Goal: Information Seeking & Learning: Learn about a topic

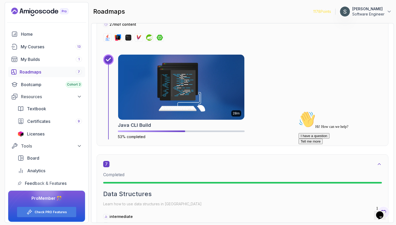
scroll to position [1268, 0]
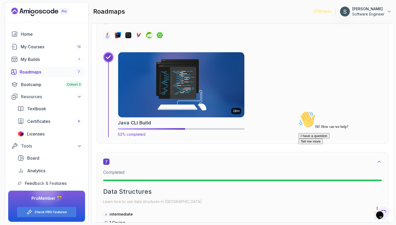
click at [185, 106] on img at bounding box center [181, 85] width 133 height 68
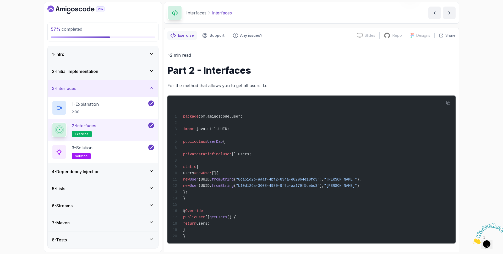
scroll to position [25, 0]
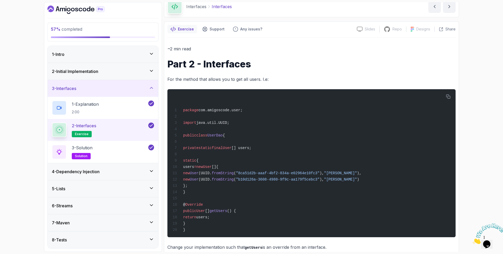
click at [91, 186] on div "5 - Lists" at bounding box center [103, 188] width 102 height 6
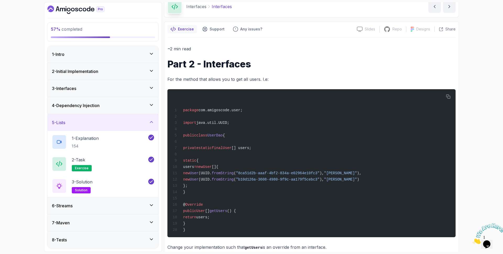
click at [110, 204] on div "6 - Streams" at bounding box center [103, 205] width 102 height 6
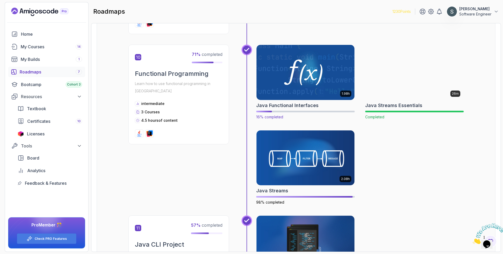
scroll to position [1062, 0]
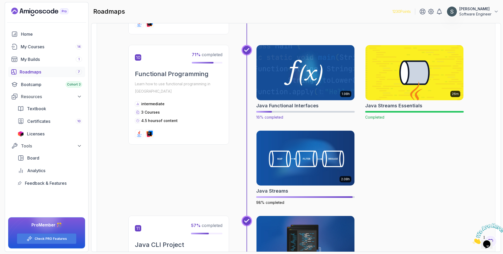
click at [324, 68] on img at bounding box center [305, 73] width 103 height 58
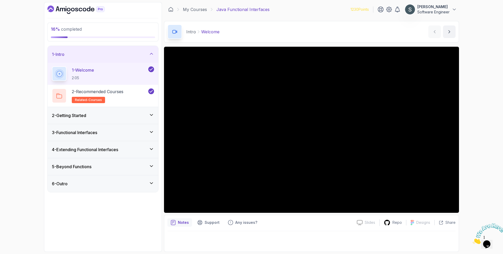
click at [103, 110] on div "2 - Getting Started" at bounding box center [103, 115] width 111 height 17
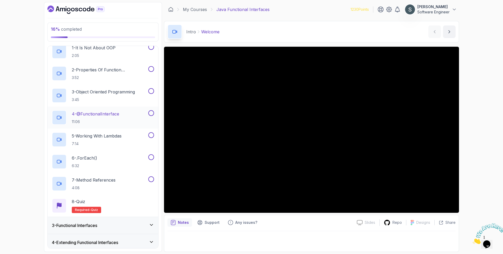
scroll to position [76, 0]
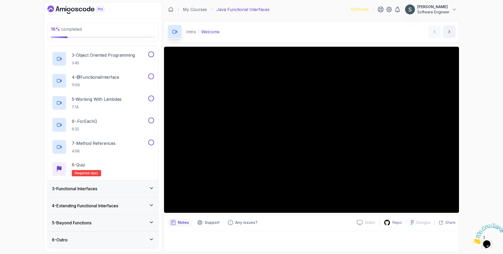
click at [111, 191] on div "3 - Functional Interfaces" at bounding box center [103, 188] width 102 height 6
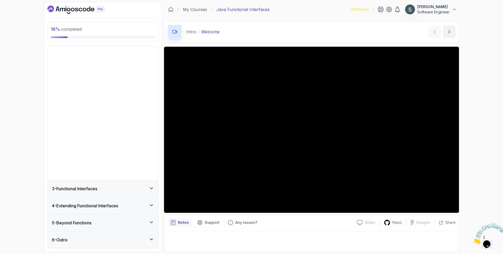
scroll to position [0, 0]
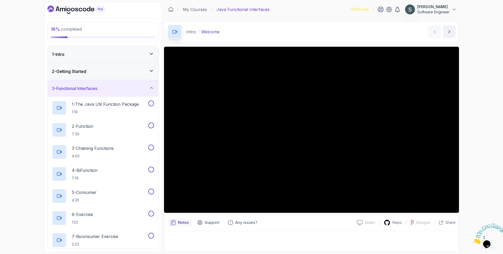
click at [123, 86] on div "3 - Functional Interfaces" at bounding box center [103, 88] width 102 height 6
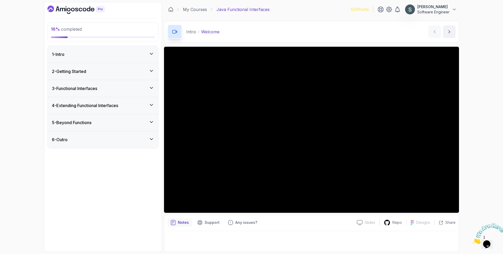
click at [102, 142] on div "6 - Outro" at bounding box center [103, 139] width 102 height 6
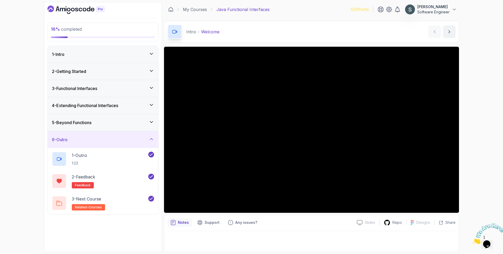
click at [101, 142] on div "6 - Outro" at bounding box center [103, 139] width 102 height 6
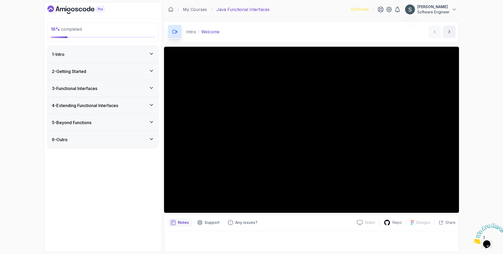
click at [114, 58] on div "1 - Intro" at bounding box center [103, 54] width 111 height 17
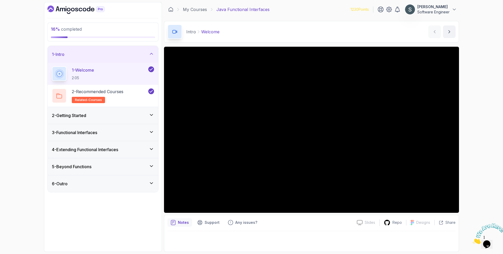
click at [113, 116] on div "2 - Getting Started" at bounding box center [103, 115] width 102 height 6
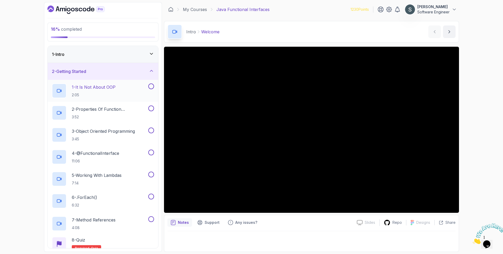
click at [112, 90] on p "1 - It Is Not About OOP" at bounding box center [94, 87] width 44 height 6
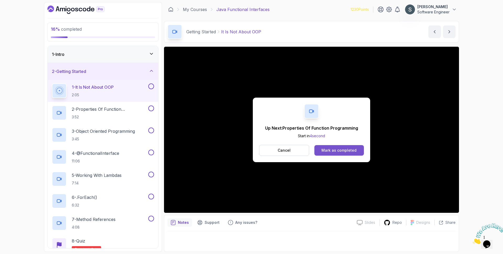
click at [349, 152] on div "Mark as completed" at bounding box center [339, 150] width 35 height 5
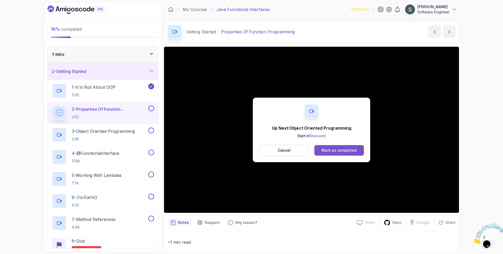
click at [341, 151] on div "Mark as completed" at bounding box center [339, 150] width 35 height 5
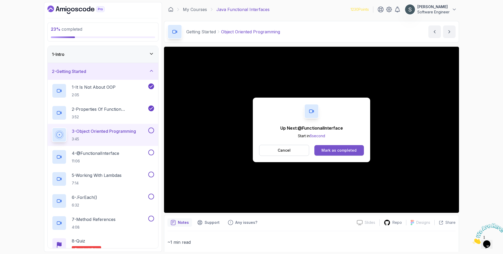
click at [340, 152] on div "Mark as completed" at bounding box center [339, 150] width 35 height 5
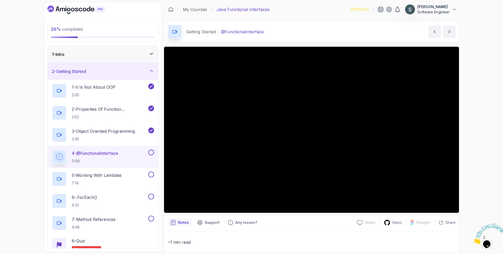
click at [473, 240] on icon "Close" at bounding box center [473, 242] width 0 height 4
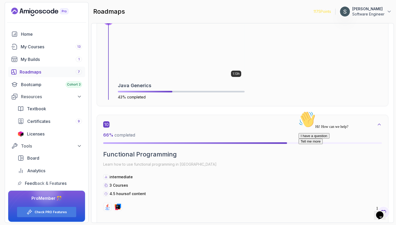
scroll to position [1939, 0]
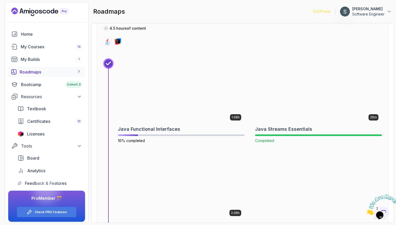
scroll to position [2139, 0]
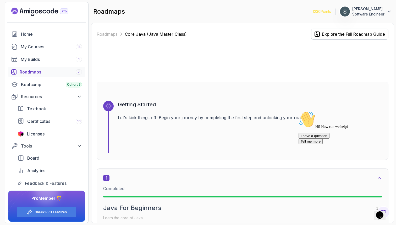
scroll to position [2139, 0]
